Goal: Task Accomplishment & Management: Manage account settings

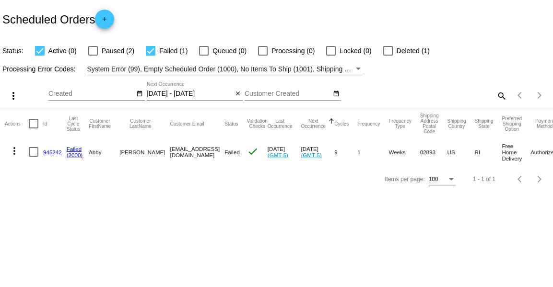
click at [238, 94] on mat-icon "close" at bounding box center [237, 94] width 7 height 8
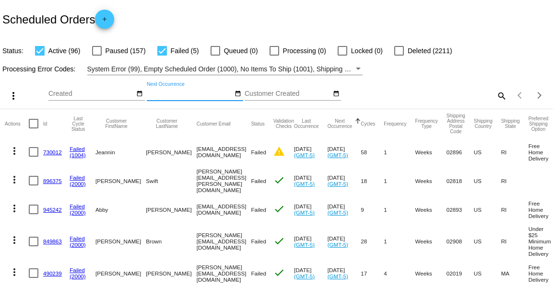
click at [499, 94] on mat-icon "search" at bounding box center [501, 95] width 12 height 15
click at [472, 95] on input "Search" at bounding box center [438, 94] width 138 height 8
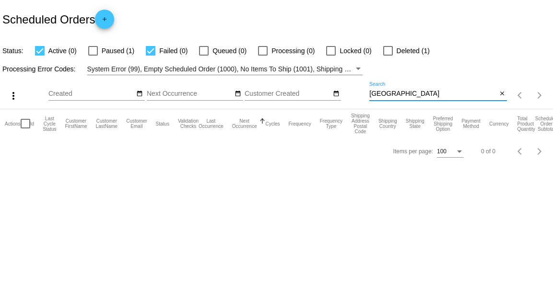
type input "[GEOGRAPHIC_DATA]"
click at [95, 52] on div at bounding box center [93, 51] width 10 height 10
click at [93, 56] on input "Paused (1)" at bounding box center [93, 56] width 0 height 0
checkbox input "true"
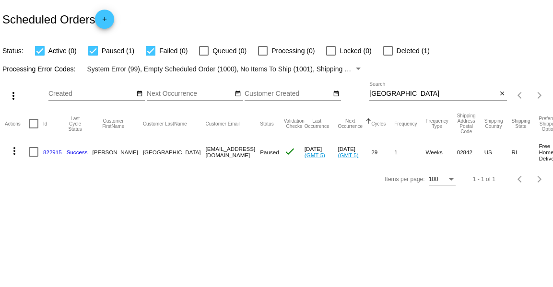
click at [44, 153] on link "822915" at bounding box center [52, 152] width 19 height 6
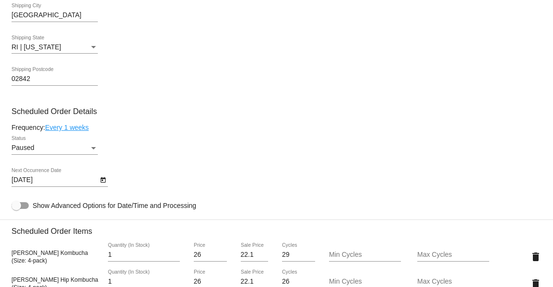
scroll to position [450, 0]
click at [65, 148] on div "Paused" at bounding box center [51, 147] width 78 height 8
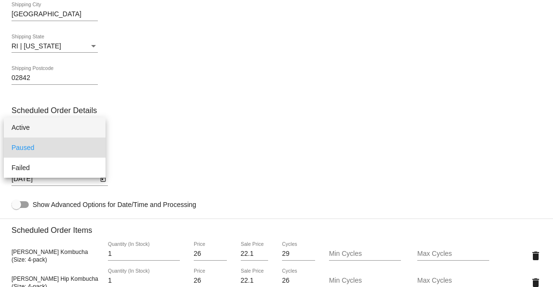
click at [62, 125] on span "Active" at bounding box center [55, 127] width 86 height 20
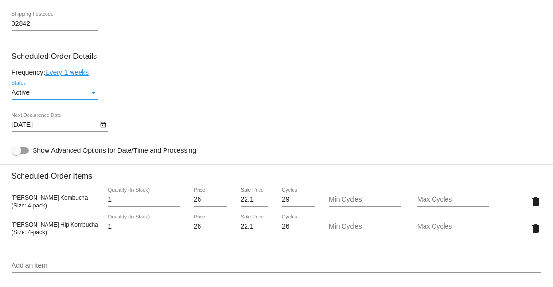
scroll to position [505, 0]
click at [100, 122] on icon "Open calendar" at bounding box center [103, 124] width 7 height 12
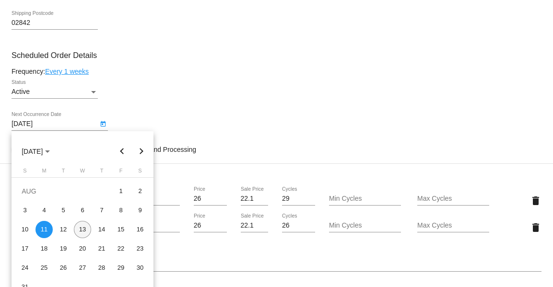
click at [85, 231] on div "13" at bounding box center [82, 229] width 17 height 17
type input "[DATE]"
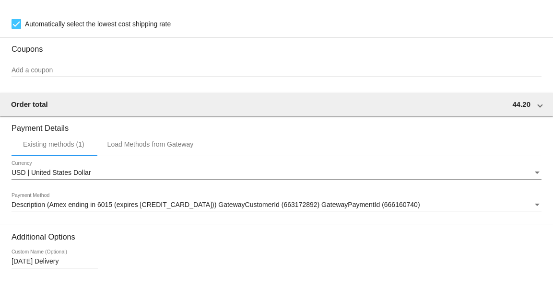
scroll to position [834, 0]
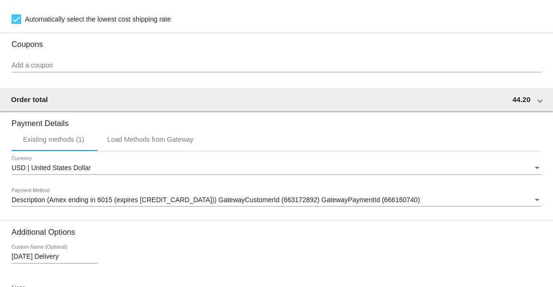
click at [31, 257] on input "[DATE] Delivery" at bounding box center [55, 257] width 86 height 8
type input "[DATE] Delivery"
click at [141, 239] on div "Additional Options [DATE] Delivery Custom Name (Optional) Note" at bounding box center [277, 269] width 530 height 83
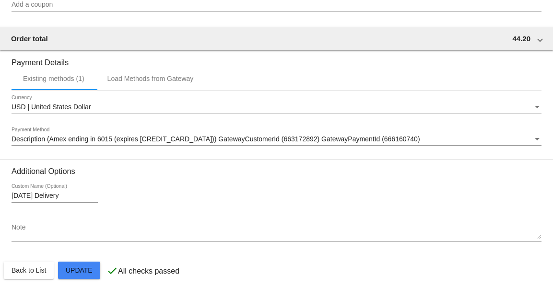
scroll to position [902, 0]
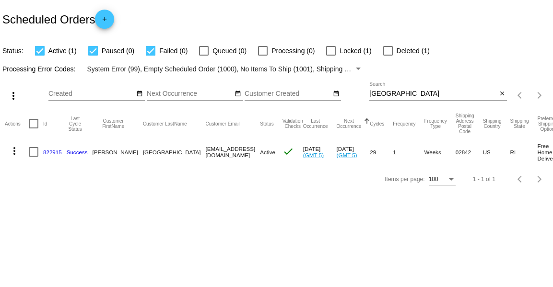
click at [14, 151] on mat-icon "more_vert" at bounding box center [15, 151] width 12 height 12
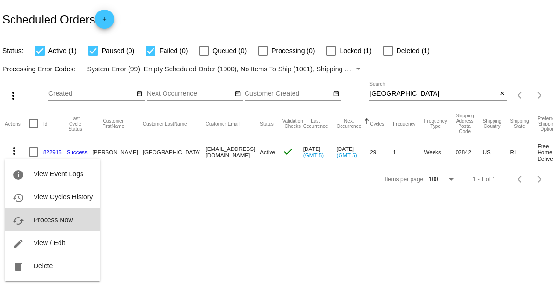
click at [58, 225] on button "cached Process Now" at bounding box center [52, 219] width 95 height 23
